Goal: Understand process/instructions

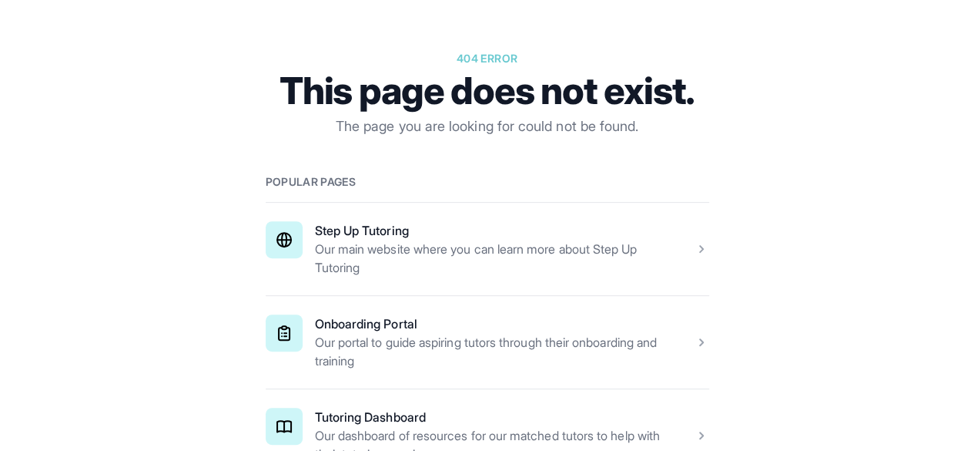
scroll to position [204, 0]
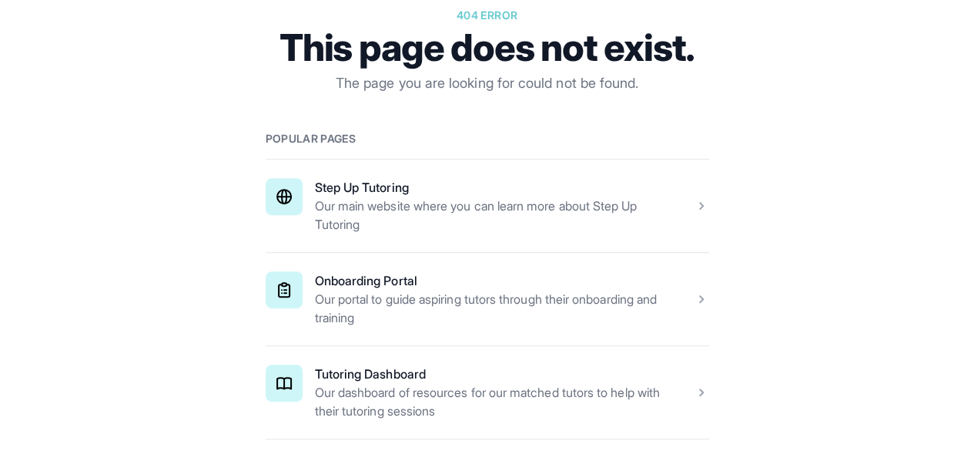
click at [470, 283] on span at bounding box center [488, 299] width 444 height 92
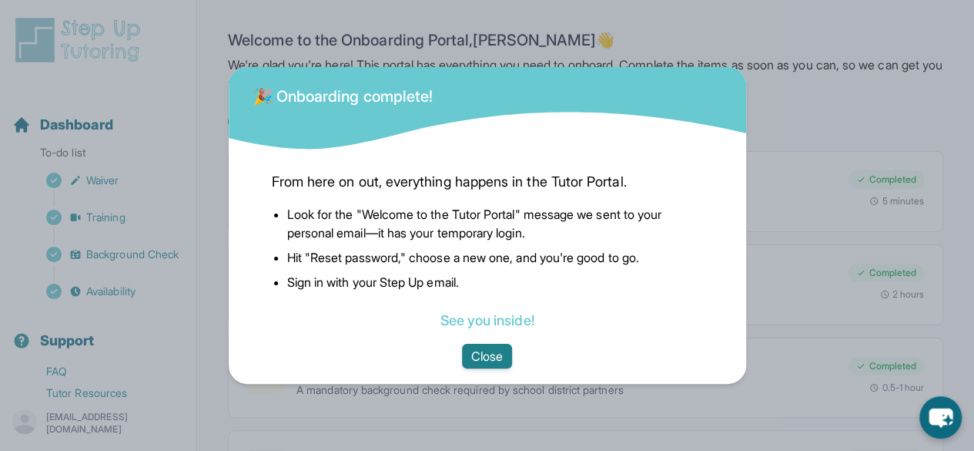
click at [494, 350] on button "Close" at bounding box center [487, 356] width 50 height 25
